Goal: Navigation & Orientation: Find specific page/section

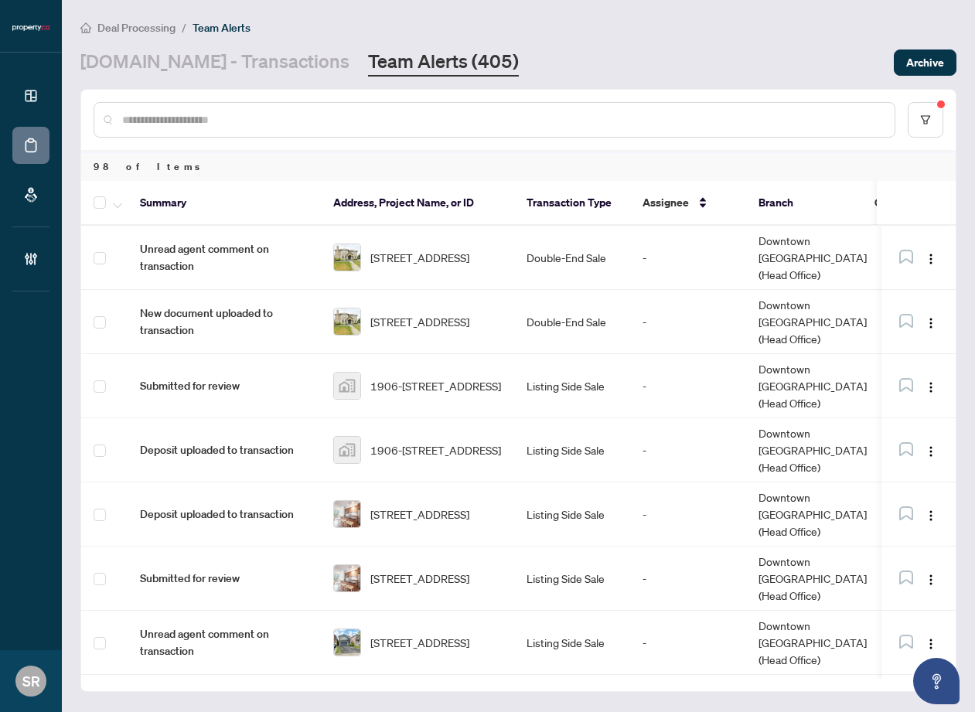
click at [411, 51] on link "Team Alerts (405)" at bounding box center [443, 63] width 151 height 28
click at [200, 58] on link "[DOMAIN_NAME] - Transactions" at bounding box center [214, 63] width 269 height 28
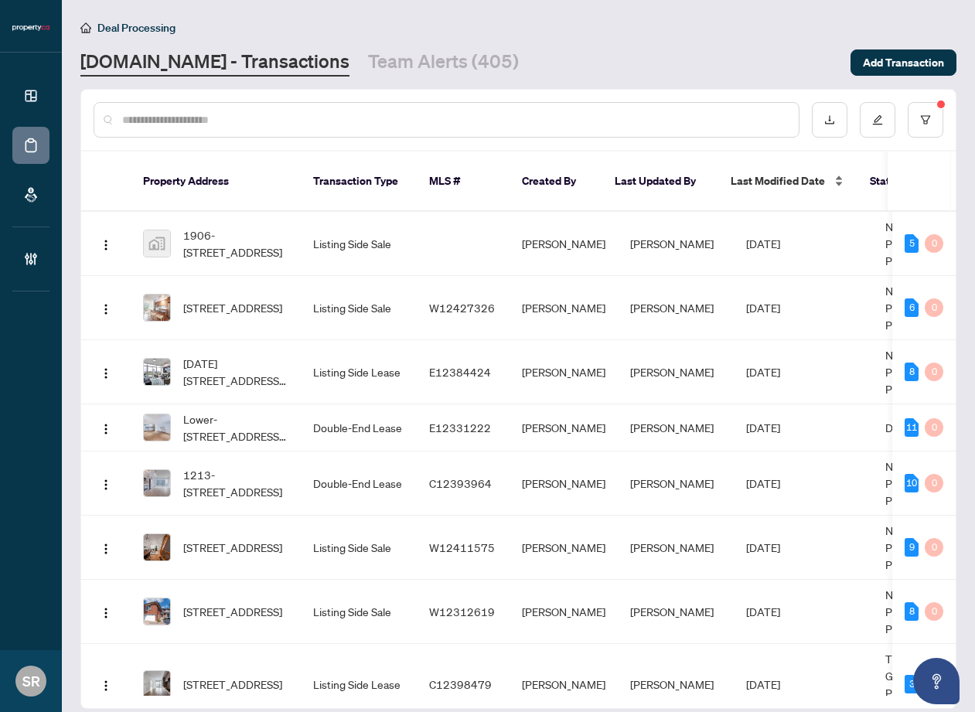
click at [839, 172] on div "Last Modified Date" at bounding box center [788, 180] width 114 height 17
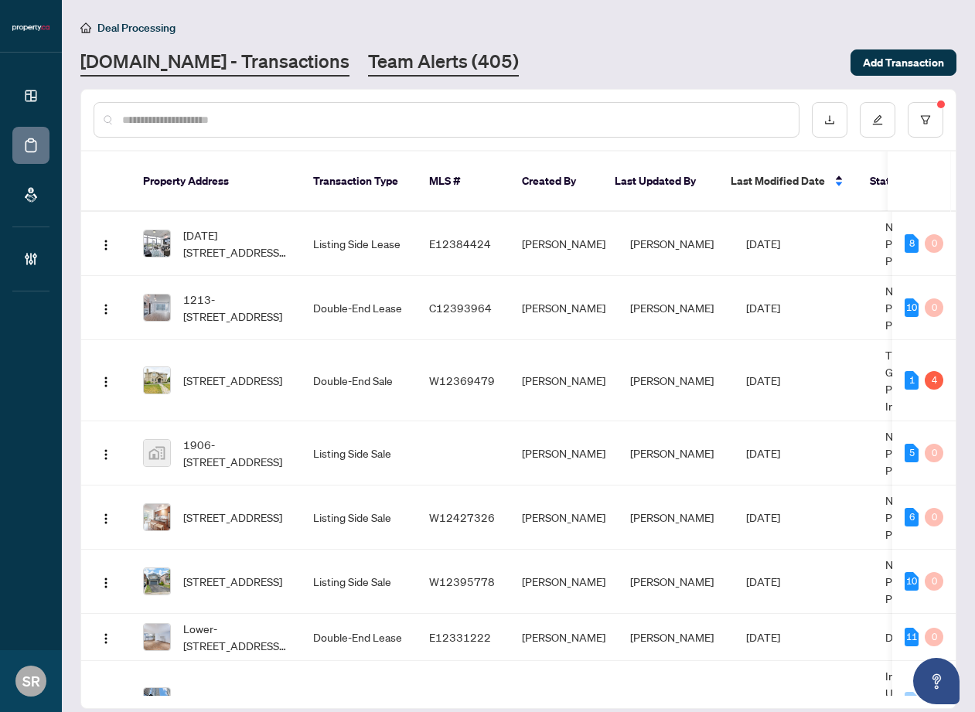
click at [389, 63] on link "Team Alerts (405)" at bounding box center [443, 63] width 151 height 28
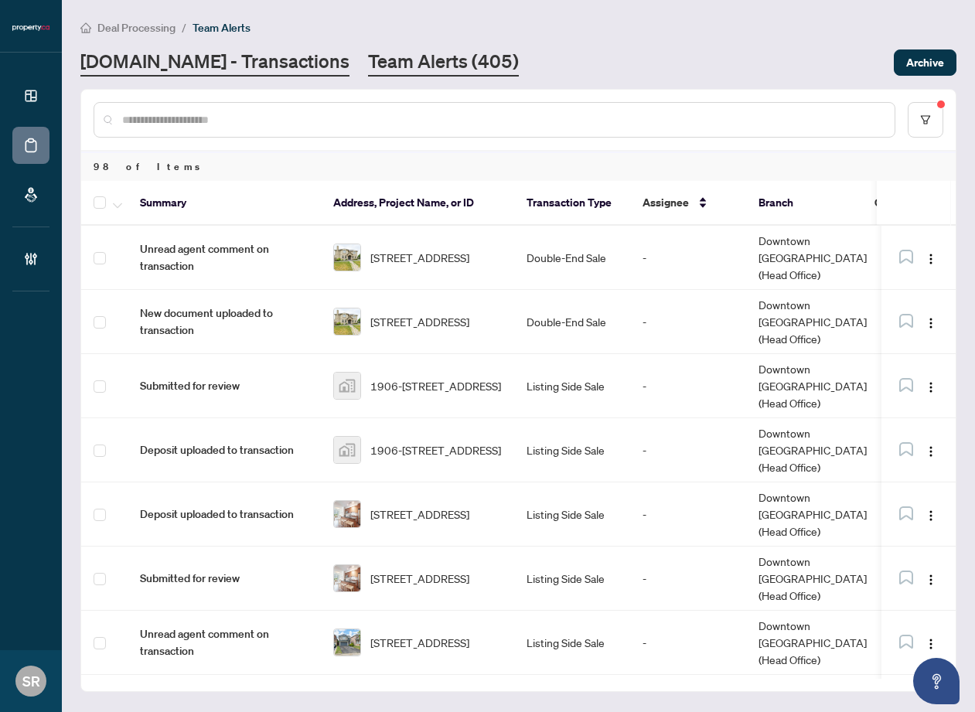
click at [226, 54] on link "[DOMAIN_NAME] - Transactions" at bounding box center [214, 63] width 269 height 28
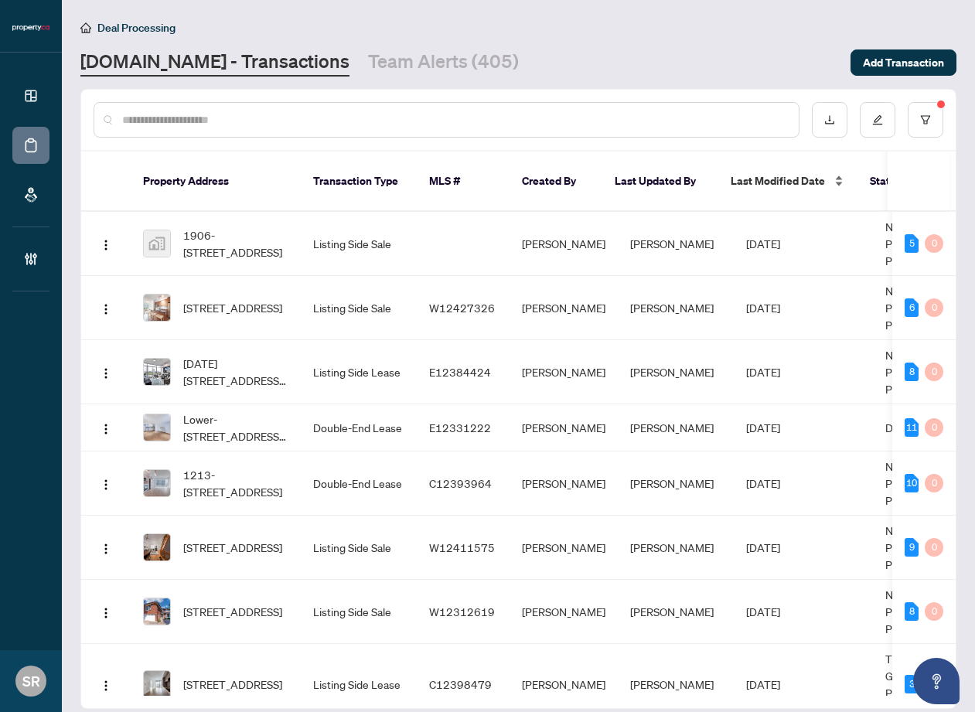
click at [837, 173] on div "Last Modified Date" at bounding box center [788, 180] width 114 height 17
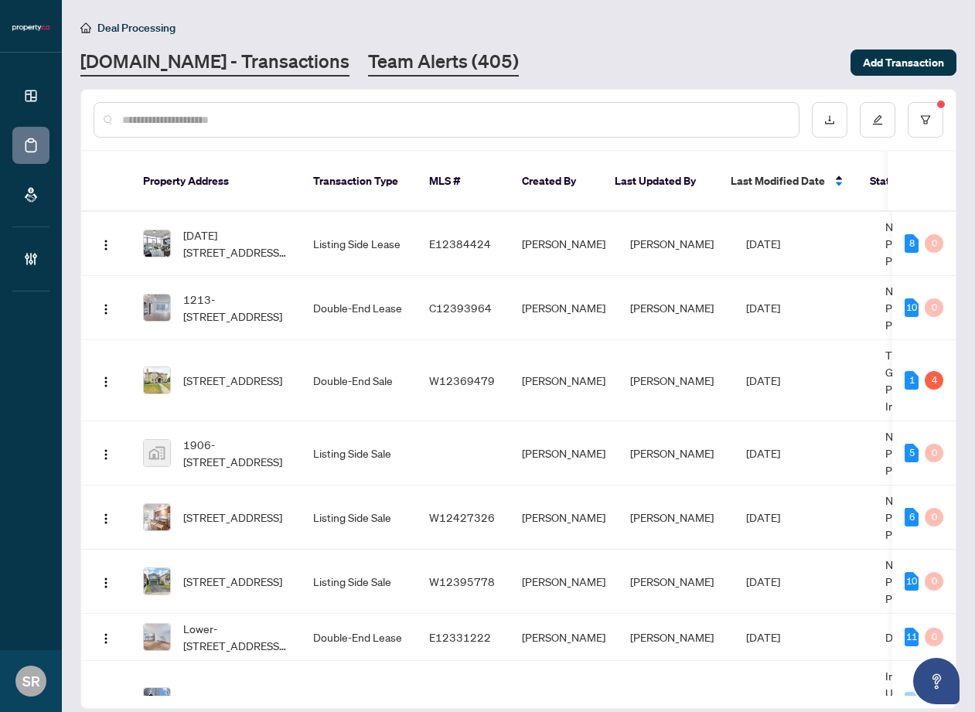
click at [397, 63] on link "Team Alerts (405)" at bounding box center [443, 63] width 151 height 28
